Goal: Find specific page/section: Find specific page/section

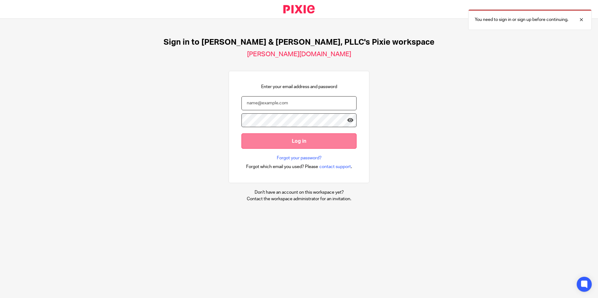
type input "[PERSON_NAME][EMAIL_ADDRESS][DOMAIN_NAME]"
click at [290, 140] on input "Log in" at bounding box center [298, 141] width 115 height 15
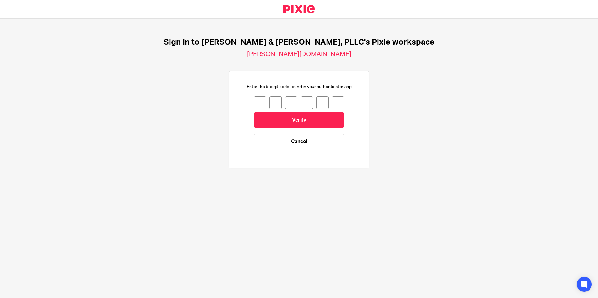
click at [259, 102] on input "number" at bounding box center [260, 102] width 13 height 13
type input "7"
type input "3"
type input "6"
type input "2"
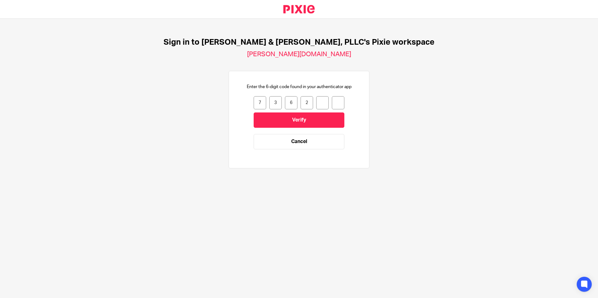
type input "4"
type input "3"
click at [302, 119] on input "Verify" at bounding box center [299, 120] width 91 height 15
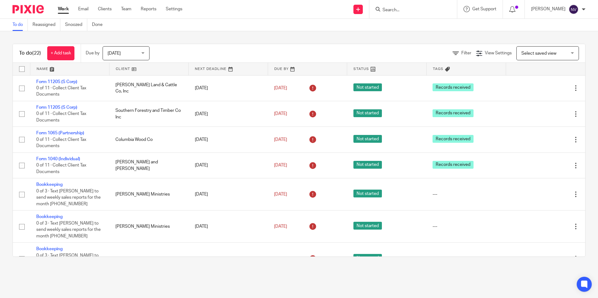
click at [394, 8] on input "Search" at bounding box center [410, 11] width 56 height 6
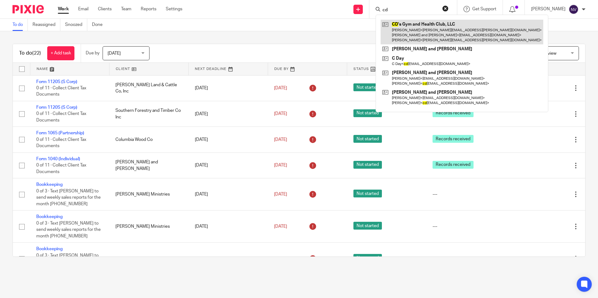
type input "cd"
click at [437, 27] on link at bounding box center [462, 32] width 163 height 25
